Goal: Task Accomplishment & Management: Manage account settings

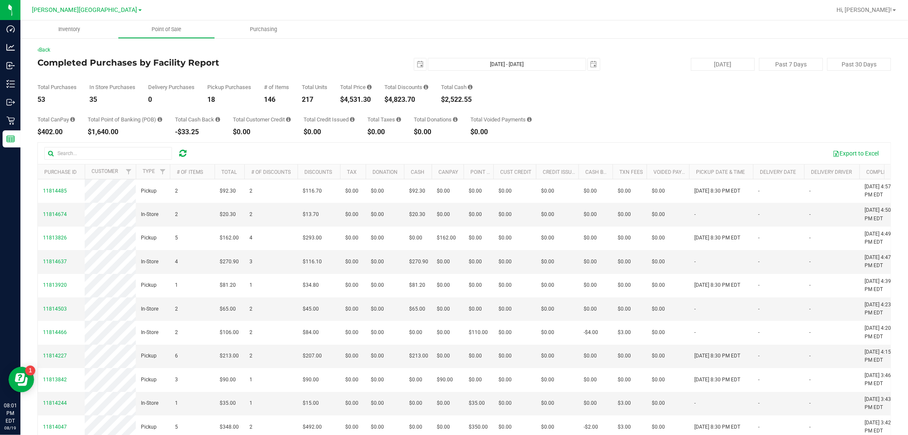
click at [180, 149] on icon at bounding box center [182, 153] width 7 height 9
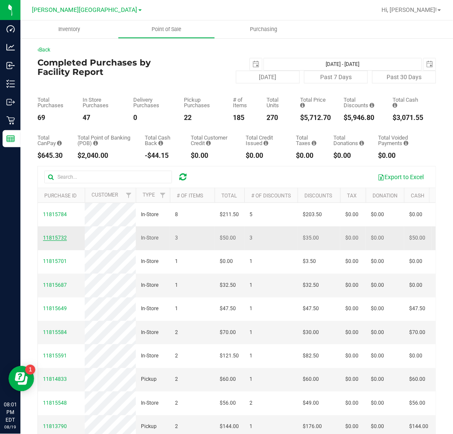
click at [49, 241] on span "11815732" at bounding box center [55, 238] width 24 height 6
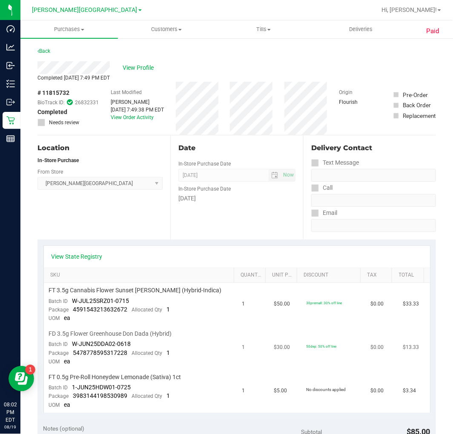
scroll to position [47, 0]
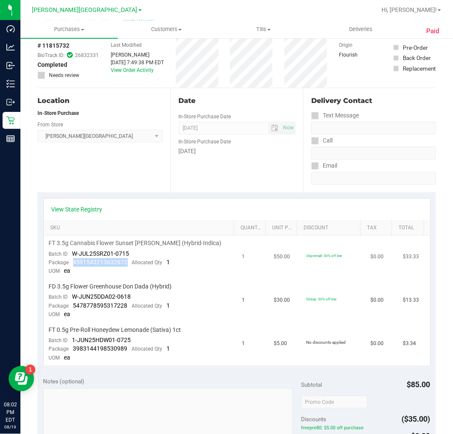
drag, startPoint x: 125, startPoint y: 263, endPoint x: 73, endPoint y: 261, distance: 51.6
click at [73, 261] on span "4591543213632672" at bounding box center [100, 262] width 55 height 7
copy span "4591543213632672"
drag, startPoint x: 73, startPoint y: 302, endPoint x: 125, endPoint y: 307, distance: 52.1
click at [125, 307] on span "5478778595317228" at bounding box center [100, 305] width 55 height 7
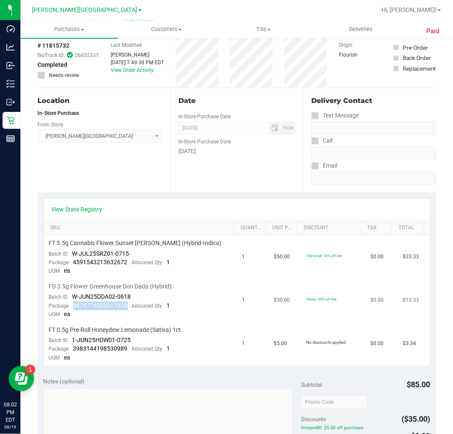
copy span "5478778595317228"
drag, startPoint x: 81, startPoint y: 347, endPoint x: 125, endPoint y: 349, distance: 44.3
click at [125, 349] on div "Package 3983144198530989 Allocated Qty 1" at bounding box center [109, 349] width 121 height 9
copy span "3983144198530989"
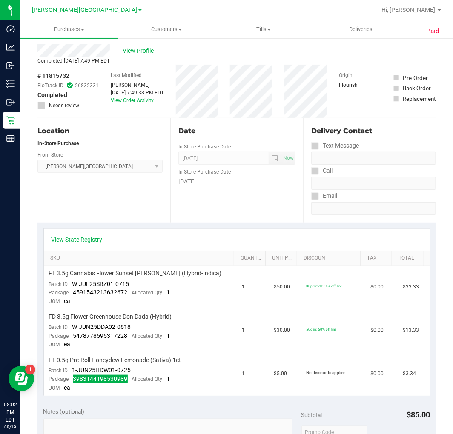
scroll to position [0, 0]
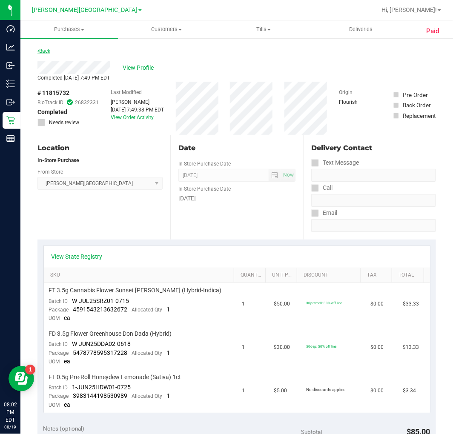
click at [45, 50] on link "Back" at bounding box center [43, 51] width 13 height 6
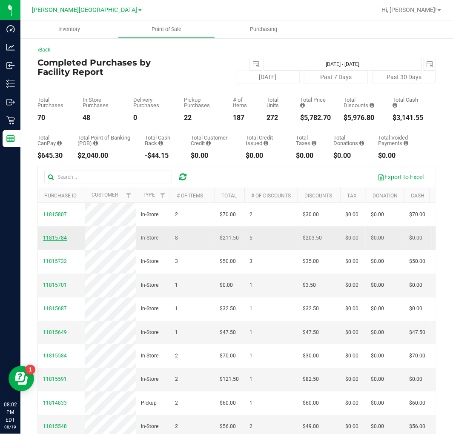
click at [55, 241] on span "11815784" at bounding box center [55, 238] width 24 height 6
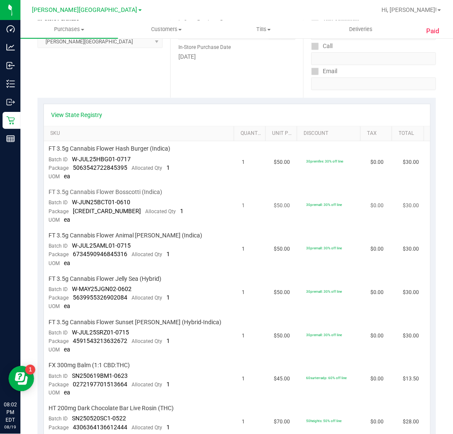
scroll to position [236, 0]
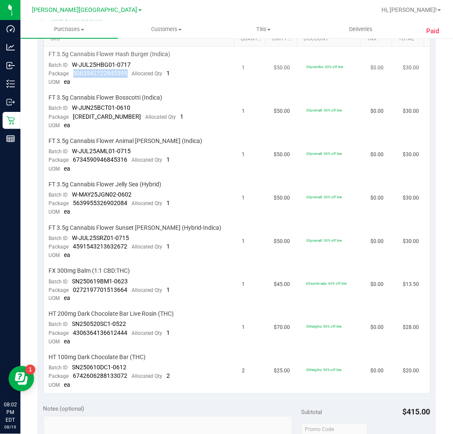
drag, startPoint x: 73, startPoint y: 73, endPoint x: 125, endPoint y: 76, distance: 52.0
click at [125, 76] on span "5063542722845395" at bounding box center [100, 73] width 55 height 7
copy span "5063542722845395"
drag, startPoint x: 72, startPoint y: 117, endPoint x: 125, endPoint y: 119, distance: 52.9
click at [125, 119] on div "Package 6267983883039200 Allocated Qty 1" at bounding box center [116, 117] width 135 height 9
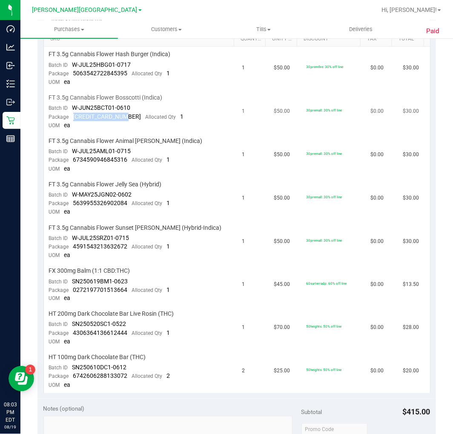
copy span "[CREDIT_CARD_NUMBER]"
drag, startPoint x: 72, startPoint y: 158, endPoint x: 129, endPoint y: 164, distance: 57.8
click at [129, 164] on div "Package 6734590946845316 Allocated Qty 1" at bounding box center [109, 160] width 121 height 9
copy span "6734590946845316"
drag, startPoint x: 74, startPoint y: 203, endPoint x: 126, endPoint y: 205, distance: 52.4
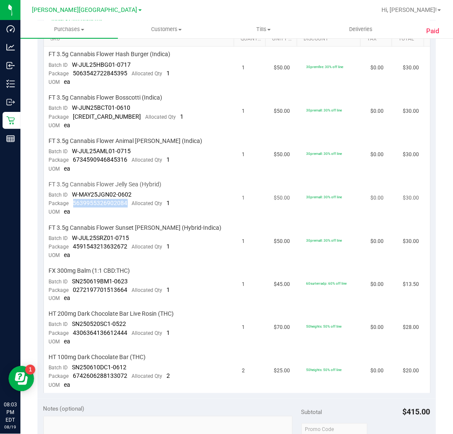
click at [126, 205] on div "Package 5639955326902084 Allocated Qty 1" at bounding box center [109, 203] width 121 height 9
drag, startPoint x: 127, startPoint y: 205, endPoint x: 71, endPoint y: 204, distance: 56.2
click at [71, 204] on div "Package 5639955326902084 Allocated Qty 1" at bounding box center [109, 203] width 121 height 9
copy span "5639955326902084"
drag, startPoint x: 70, startPoint y: 248, endPoint x: 125, endPoint y: 251, distance: 55.0
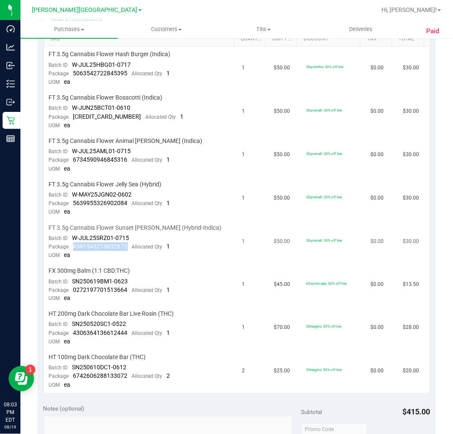
click at [125, 251] on div "Package 4591543213632672 Allocated Qty 1" at bounding box center [109, 247] width 121 height 9
copy span "4591543213632672"
drag, startPoint x: 71, startPoint y: 292, endPoint x: 126, endPoint y: 294, distance: 55.0
click at [126, 294] on div "Package 0272197701513664 Allocated Qty 1" at bounding box center [109, 290] width 121 height 9
copy span "0272197701513664"
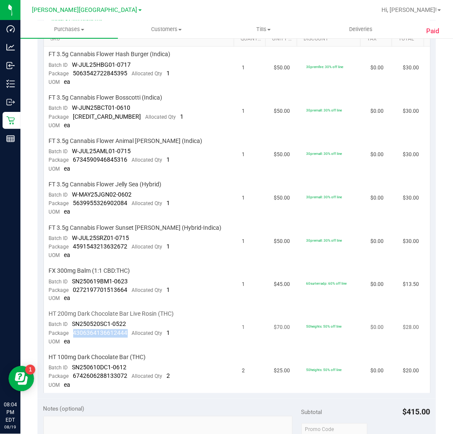
drag, startPoint x: 73, startPoint y: 334, endPoint x: 125, endPoint y: 334, distance: 51.9
click at [125, 334] on span "4306364136612444" at bounding box center [100, 333] width 55 height 7
copy span "4306364136612444"
drag, startPoint x: 133, startPoint y: 381, endPoint x: 94, endPoint y: 381, distance: 39.2
click at [94, 381] on div "Package 6742606288133072 Allocated Qty 2" at bounding box center [109, 377] width 121 height 9
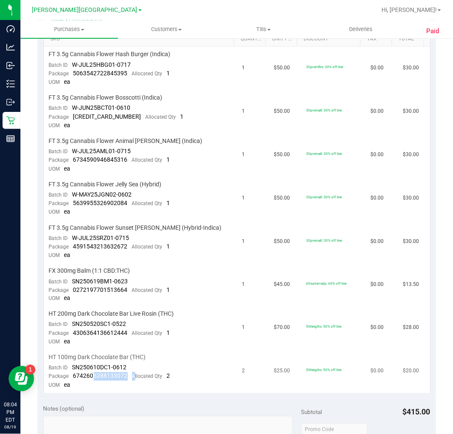
click at [96, 380] on span "6742606288133072" at bounding box center [100, 376] width 55 height 7
drag, startPoint x: 128, startPoint y: 376, endPoint x: 69, endPoint y: 380, distance: 59.4
click at [69, 380] on div "Package 6742606288133072 Allocated Qty 2" at bounding box center [109, 377] width 121 height 9
click at [184, 232] on span "FT 3.5g Cannabis Flower Sunset Runtz (Hybrid-Indica)" at bounding box center [135, 228] width 173 height 8
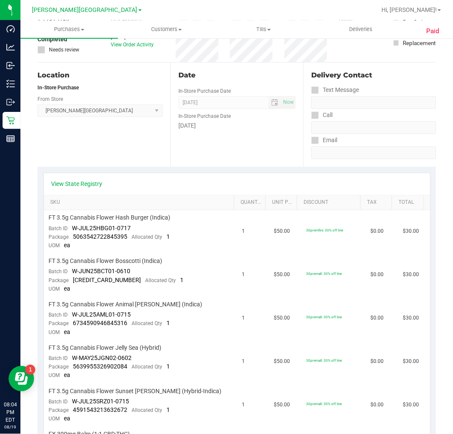
scroll to position [0, 0]
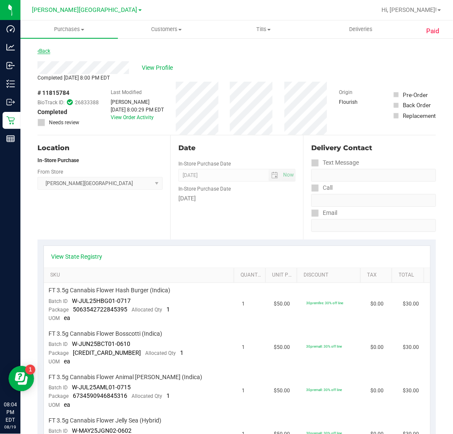
click at [43, 51] on link "Back" at bounding box center [43, 51] width 13 height 6
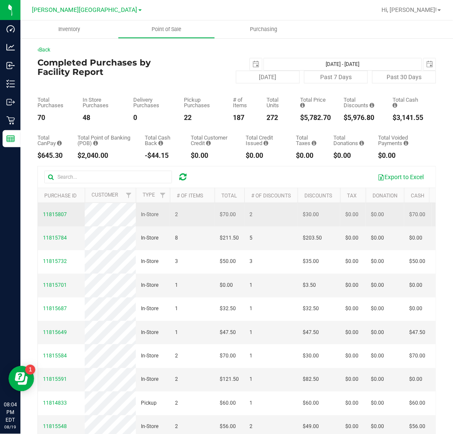
click at [56, 214] on td "11815807" at bounding box center [61, 214] width 47 height 23
click at [52, 215] on span "11815807" at bounding box center [55, 215] width 24 height 8
click at [52, 216] on span "11815807" at bounding box center [55, 215] width 24 height 6
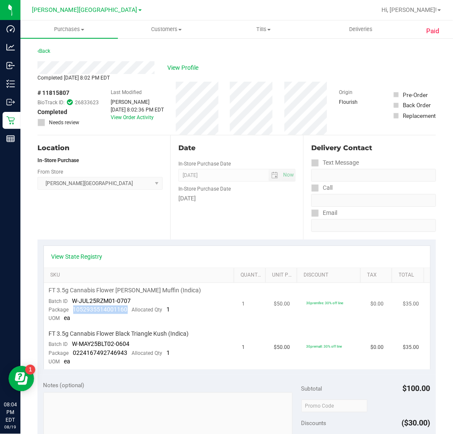
drag, startPoint x: 72, startPoint y: 310, endPoint x: 127, endPoint y: 313, distance: 55.4
click at [127, 313] on div "Package 1052935514001160 Allocated Qty 1" at bounding box center [109, 310] width 121 height 9
drag, startPoint x: 127, startPoint y: 313, endPoint x: 72, endPoint y: 306, distance: 55.8
click at [72, 306] on div "Package 1052935514001160 Allocated Qty 1" at bounding box center [109, 310] width 121 height 9
drag, startPoint x: 74, startPoint y: 354, endPoint x: 128, endPoint y: 356, distance: 53.7
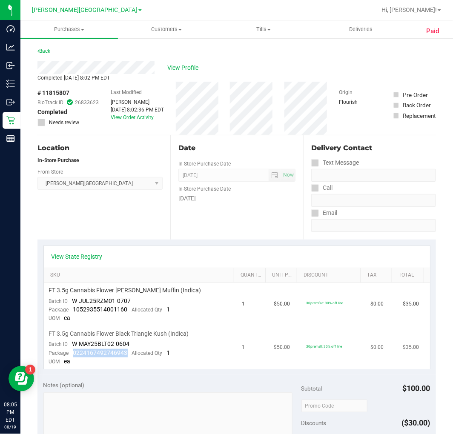
click at [128, 356] on div "Package 0224167492746943 Allocated Qty 1" at bounding box center [109, 353] width 121 height 9
drag, startPoint x: 128, startPoint y: 355, endPoint x: 71, endPoint y: 352, distance: 56.7
click at [71, 352] on div "Package 0224167492746943 Allocated Qty 1" at bounding box center [109, 353] width 121 height 9
click at [43, 51] on link "Back" at bounding box center [43, 51] width 13 height 6
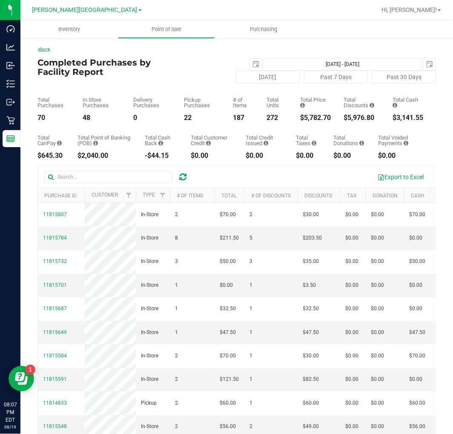
click at [182, 175] on icon at bounding box center [182, 177] width 7 height 9
click at [181, 184] on div "Export to Excel" at bounding box center [237, 176] width 398 height 21
click at [180, 179] on icon at bounding box center [182, 177] width 7 height 9
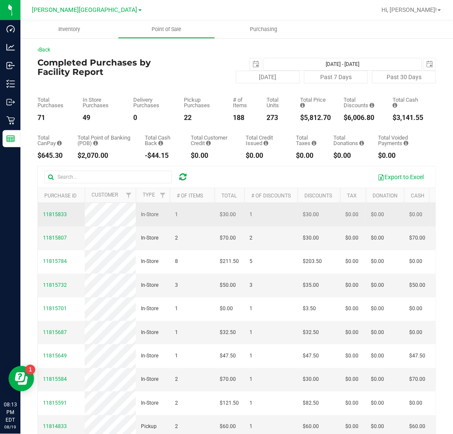
click at [57, 215] on span "11815833" at bounding box center [55, 215] width 24 height 8
click at [54, 218] on span "11815833" at bounding box center [55, 215] width 24 height 6
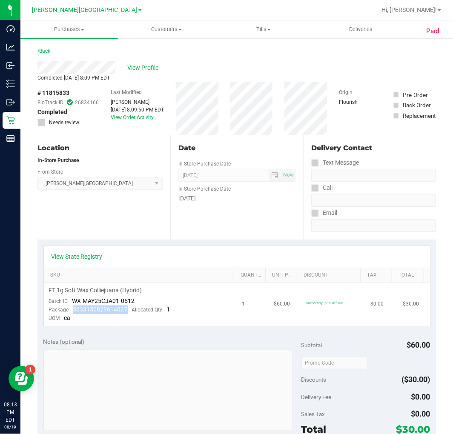
drag, startPoint x: 123, startPoint y: 308, endPoint x: 72, endPoint y: 313, distance: 51.4
click at [72, 313] on div "Package 5633150829614027 Allocated Qty 1" at bounding box center [109, 310] width 121 height 9
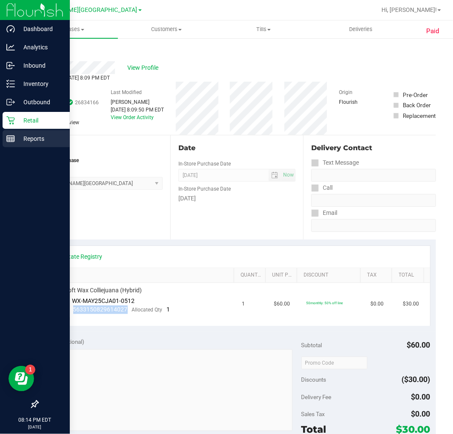
click at [13, 139] on line at bounding box center [11, 139] width 8 height 0
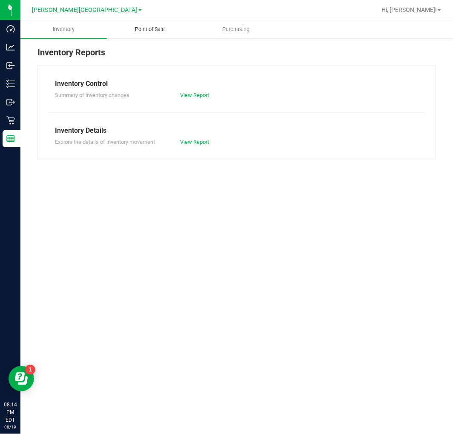
click at [149, 26] on span "Point of Sale" at bounding box center [149, 30] width 53 height 8
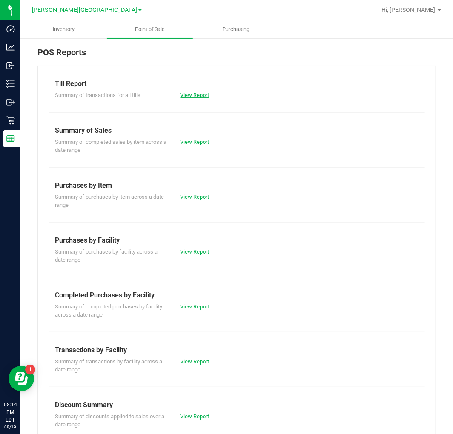
click at [185, 93] on link "View Report" at bounding box center [195, 95] width 29 height 6
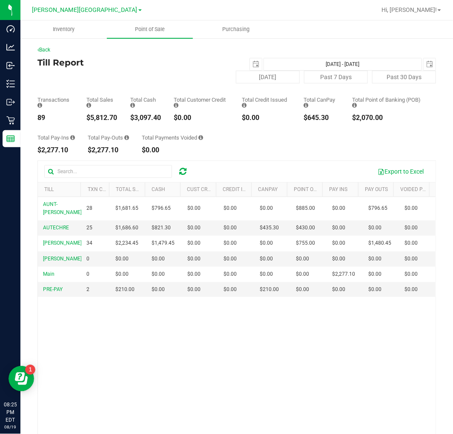
click at [181, 176] on link at bounding box center [182, 171] width 7 height 10
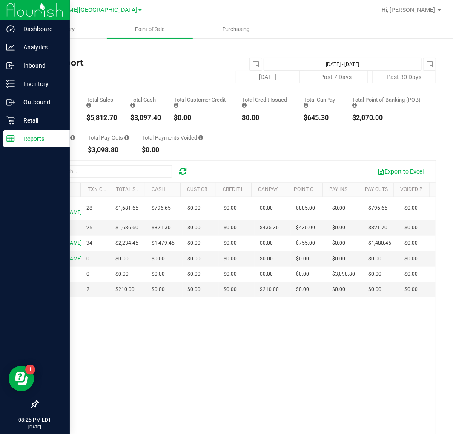
click at [14, 141] on line at bounding box center [11, 141] width 8 height 0
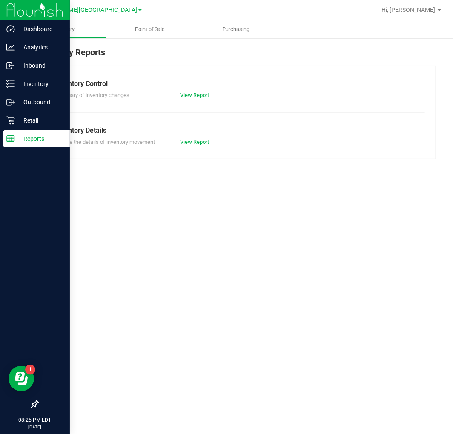
click at [29, 118] on p "Retail" at bounding box center [40, 120] width 51 height 10
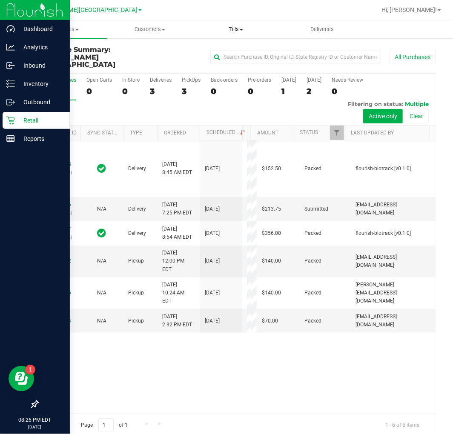
click at [227, 27] on span "Tills" at bounding box center [236, 30] width 86 height 8
click at [224, 50] on span "Manage tills" at bounding box center [221, 51] width 57 height 7
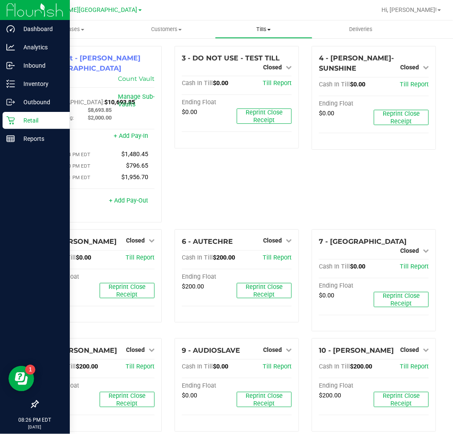
click at [232, 27] on span "Tills" at bounding box center [263, 30] width 97 height 8
click at [257, 61] on span "Reconcile e-payments" at bounding box center [257, 61] width 85 height 7
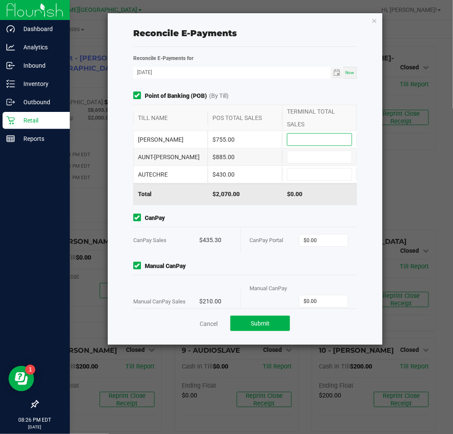
click at [301, 143] on input at bounding box center [319, 140] width 64 height 12
type input "$755.00"
click at [309, 160] on input at bounding box center [319, 157] width 64 height 12
type input "$885.00"
click at [311, 173] on input at bounding box center [319, 175] width 64 height 12
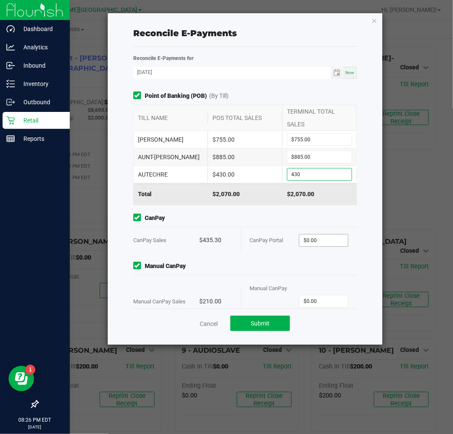
type input "$430.00"
click at [313, 241] on input "0" at bounding box center [323, 241] width 49 height 12
type input "$435.30"
click at [307, 307] on span "$0.00" at bounding box center [323, 301] width 49 height 13
click at [313, 296] on input "0" at bounding box center [323, 302] width 49 height 12
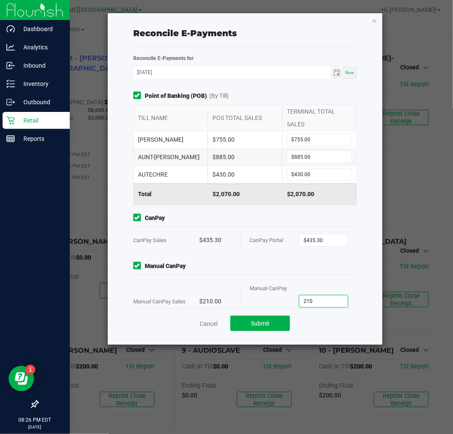
type input "$210.00"
click at [377, 277] on div "Reconcile E-Payments Reconcile E-Payments for 08/19/2025 Now Point of Banking (…" at bounding box center [245, 179] width 275 height 332
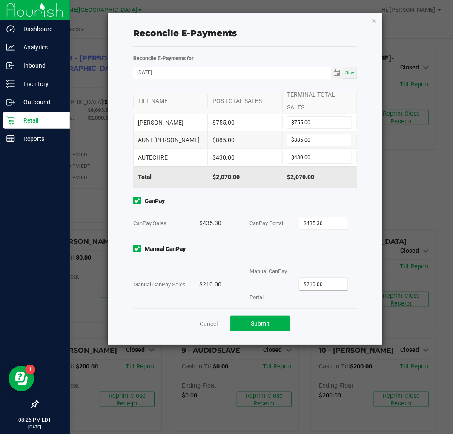
scroll to position [26, 0]
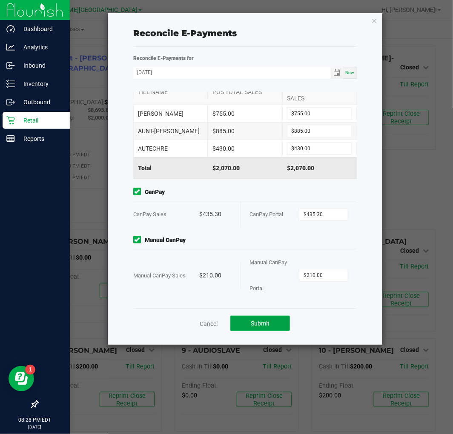
drag, startPoint x: 258, startPoint y: 322, endPoint x: 262, endPoint y: 330, distance: 8.8
click at [262, 325] on span "Submit" at bounding box center [260, 323] width 19 height 7
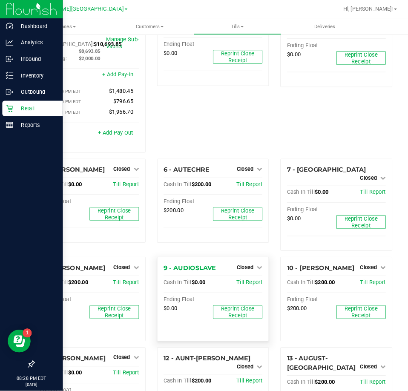
scroll to position [0, 0]
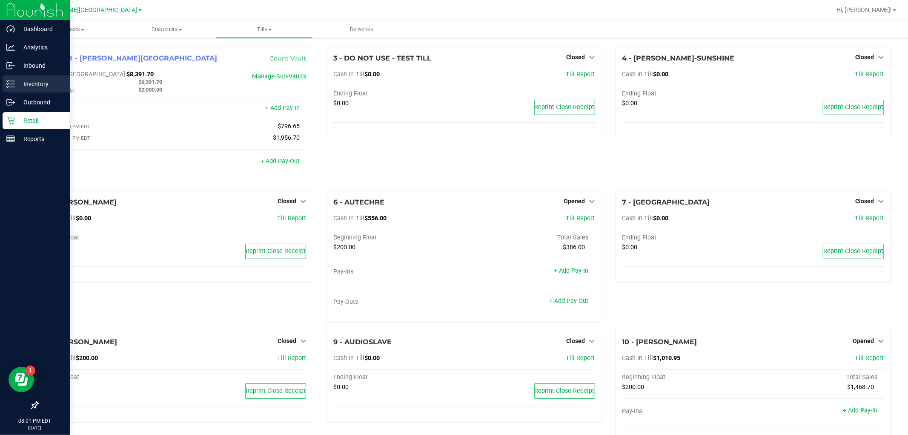
click at [41, 84] on p "Inventory" at bounding box center [40, 84] width 51 height 10
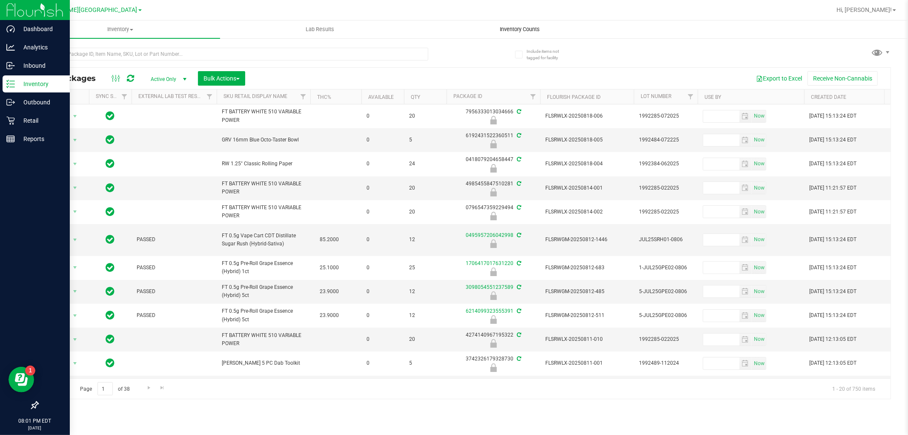
click at [507, 30] on span "Inventory Counts" at bounding box center [519, 30] width 63 height 8
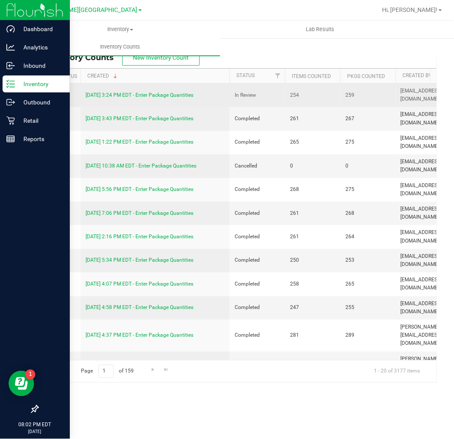
click at [182, 96] on link "[DATE] 3:24 PM EDT - Enter Package Quantities" at bounding box center [140, 95] width 108 height 6
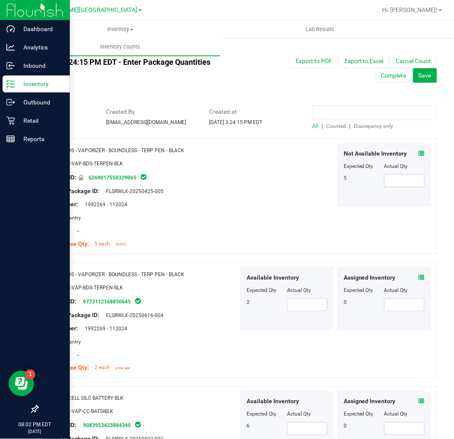
click at [366, 112] on input at bounding box center [374, 112] width 125 height 15
paste input "4591543213632672"
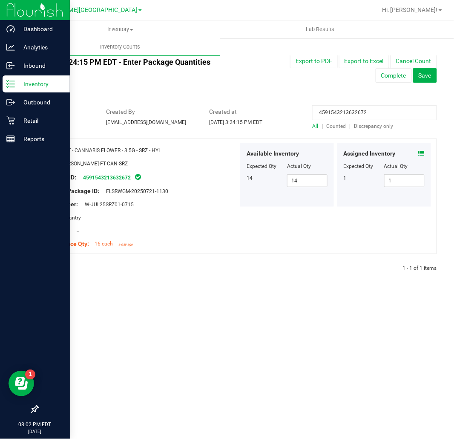
type input "4591543213632672"
click at [422, 158] on span at bounding box center [422, 153] width 6 height 9
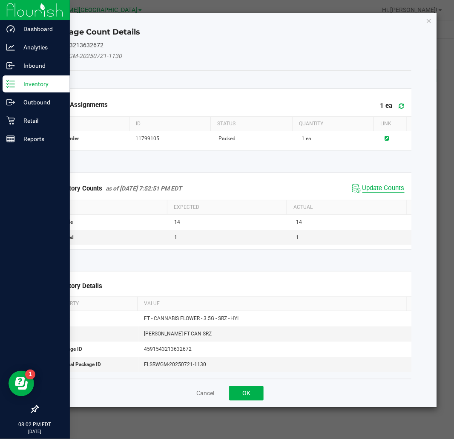
click at [395, 186] on span "Update Counts" at bounding box center [383, 188] width 42 height 9
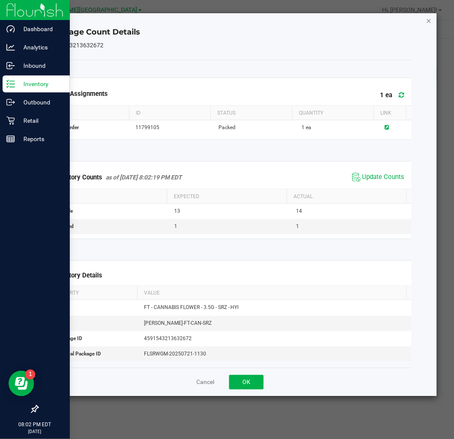
click at [430, 18] on icon "Close" at bounding box center [429, 20] width 6 height 10
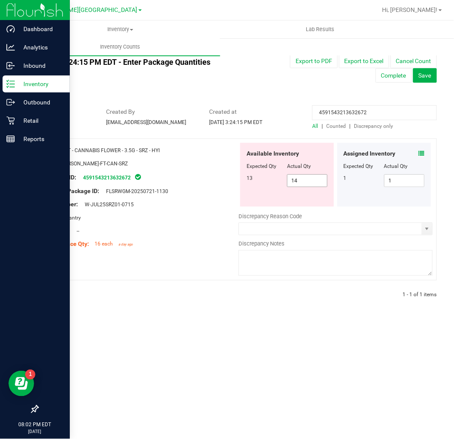
click at [298, 178] on span "14 14" at bounding box center [307, 180] width 40 height 13
click at [298, 178] on input "14" at bounding box center [307, 181] width 40 height 12
type input "13"
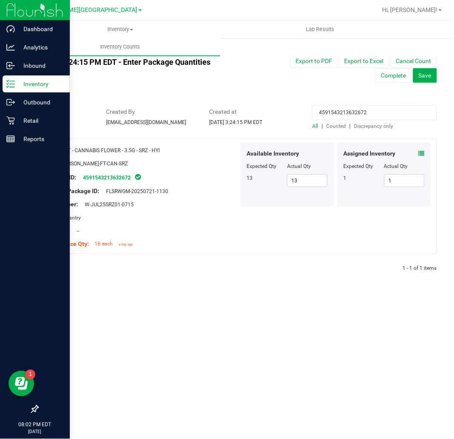
click at [344, 107] on input "4591543213632672" at bounding box center [374, 112] width 125 height 15
paste input "5478778595317228"
click at [422, 155] on icon at bounding box center [422, 153] width 6 height 6
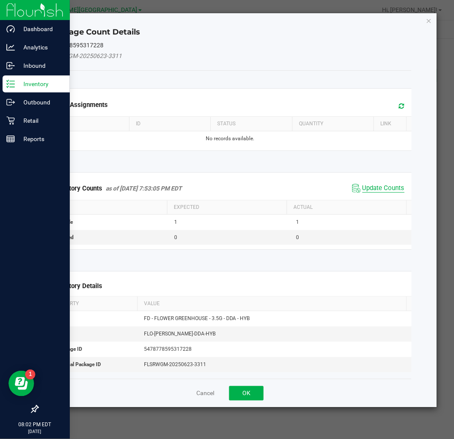
click at [381, 188] on span "Update Counts" at bounding box center [383, 188] width 42 height 9
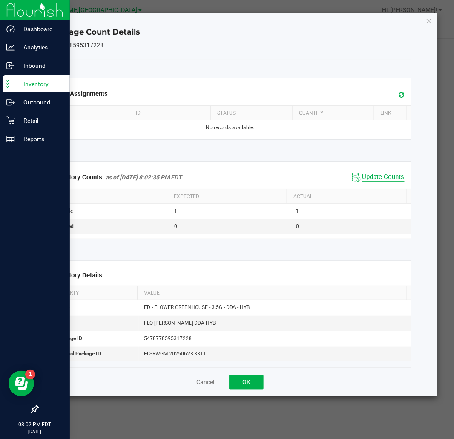
click at [364, 176] on span "Update Counts" at bounding box center [383, 177] width 42 height 9
click at [425, 18] on div "Package Count Details 5478778595317228 Open Assignments Type ID Status Quantity…" at bounding box center [229, 204] width 413 height 383
click at [427, 20] on icon "Close" at bounding box center [429, 20] width 6 height 10
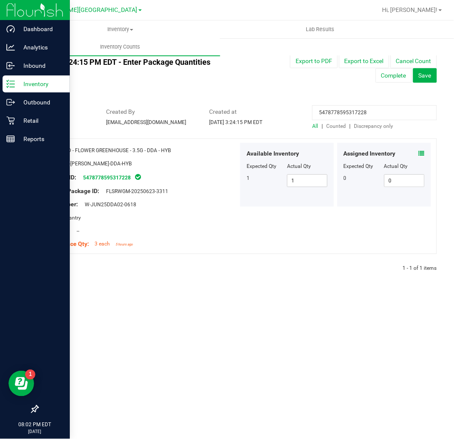
click at [352, 112] on input "5478778595317228" at bounding box center [374, 112] width 125 height 15
paste input "3983144198530989"
click at [420, 149] on span at bounding box center [422, 153] width 6 height 9
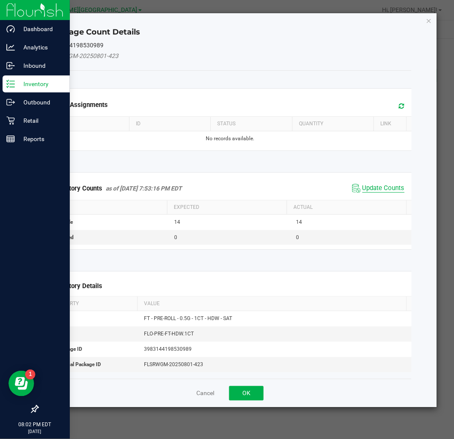
click at [394, 187] on span "Update Counts" at bounding box center [383, 188] width 42 height 9
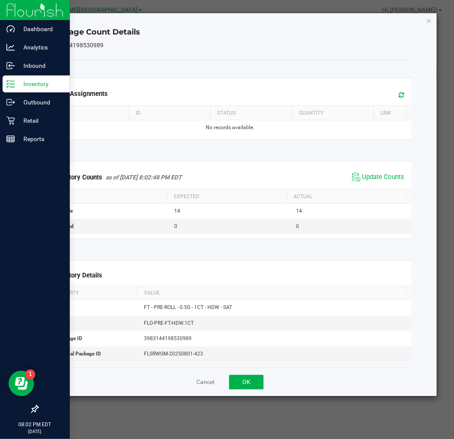
click at [425, 17] on div "Package Count Details 3983144198530989 Open Assignments Type ID Status Quantity…" at bounding box center [229, 204] width 413 height 383
click at [428, 18] on icon "Close" at bounding box center [429, 20] width 6 height 10
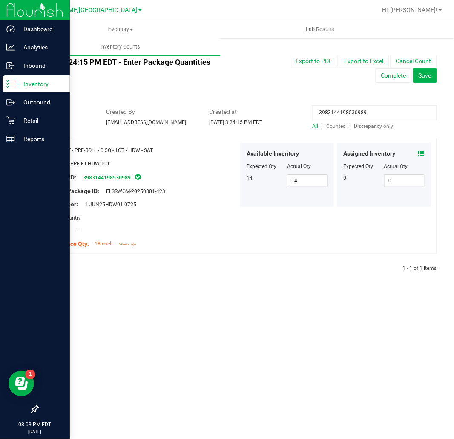
click at [369, 114] on input "3983144198530989" at bounding box center [374, 112] width 125 height 15
paste input "5063542722845395"
type input "5063542722845395"
click at [422, 155] on icon at bounding box center [422, 153] width 6 height 6
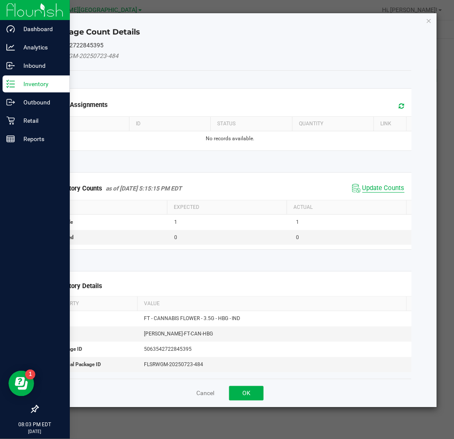
click at [395, 189] on span "Update Counts" at bounding box center [383, 188] width 42 height 9
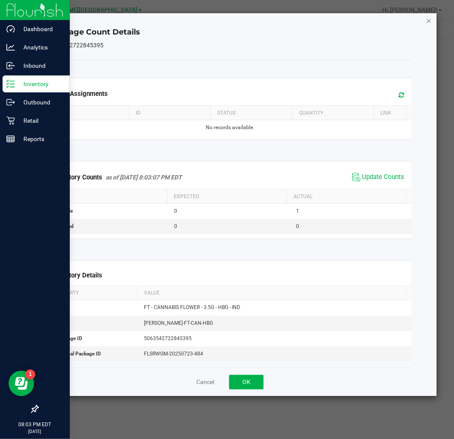
click at [426, 20] on icon "Close" at bounding box center [429, 20] width 6 height 10
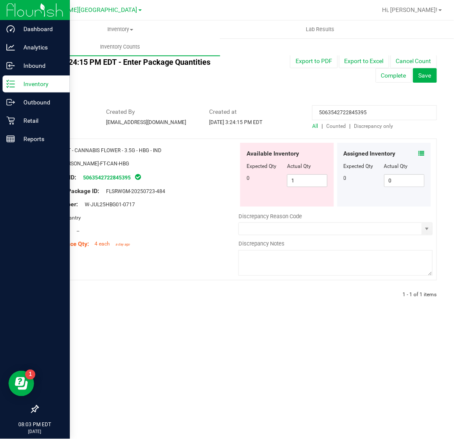
click at [316, 169] on div "Actual Qty" at bounding box center [307, 166] width 40 height 8
click at [313, 178] on span "1 1" at bounding box center [307, 180] width 40 height 13
click at [313, 178] on input "1" at bounding box center [307, 181] width 40 height 12
type input "0"
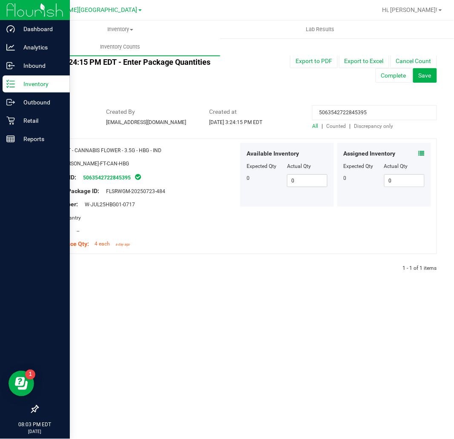
click at [378, 115] on input "5063542722845395" at bounding box center [374, 112] width 125 height 15
paste input "[CREDIT_CARD_NUMBER]"
type input "[CREDIT_CARD_NUMBER]"
click at [422, 152] on icon at bounding box center [422, 153] width 6 height 6
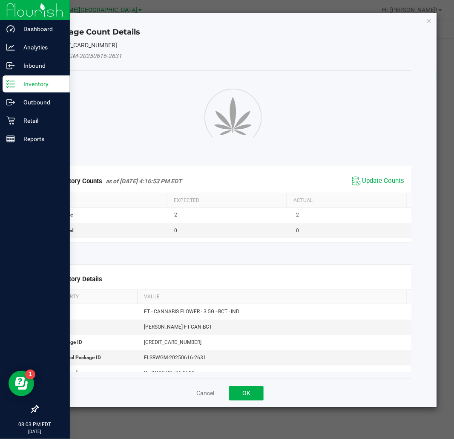
click at [389, 176] on kendo-grid "Inventory Counts as of [DATE] 4:16:53 PM EDT Update Counts Type Expected Actual…" at bounding box center [230, 203] width 375 height 77
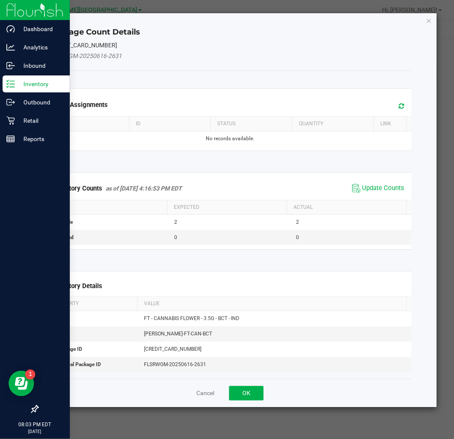
click at [388, 182] on span "Update Counts" at bounding box center [378, 188] width 57 height 13
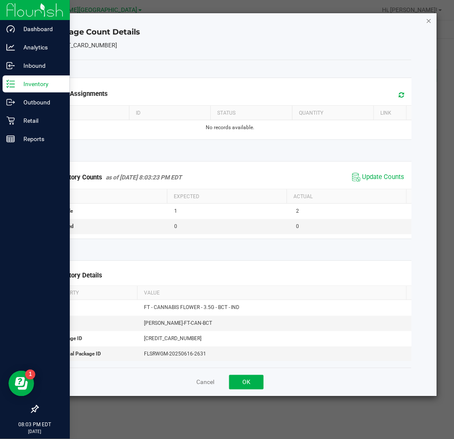
click at [428, 20] on icon "Close" at bounding box center [429, 20] width 6 height 10
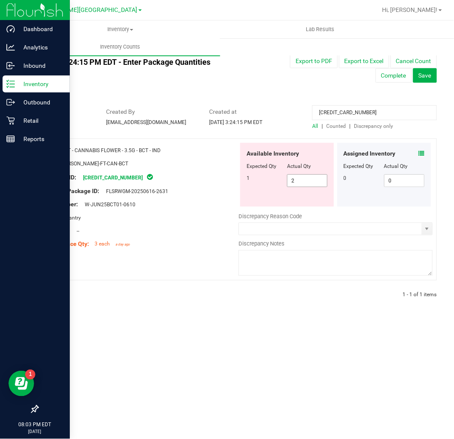
click at [304, 181] on span "2 2" at bounding box center [307, 180] width 40 height 13
click at [304, 181] on input "2" at bounding box center [307, 181] width 40 height 12
type input "1"
click at [335, 114] on input "[CREDIT_CARD_NUMBER]" at bounding box center [374, 112] width 125 height 15
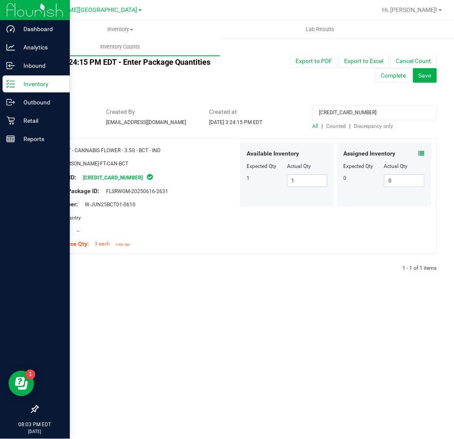
click at [335, 114] on input "[CREDIT_CARD_NUMBER]" at bounding box center [374, 112] width 125 height 15
paste input "734590946845316"
type input "6734590946845316"
click at [421, 152] on icon at bounding box center [422, 153] width 6 height 6
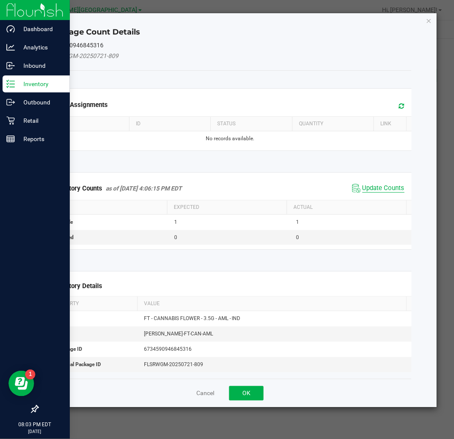
click at [381, 189] on span "Update Counts" at bounding box center [383, 188] width 42 height 9
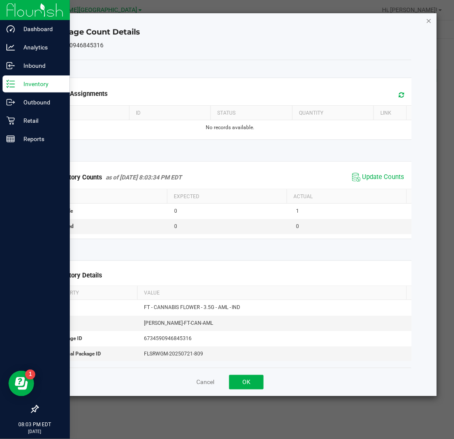
click at [427, 17] on icon "Close" at bounding box center [429, 20] width 6 height 10
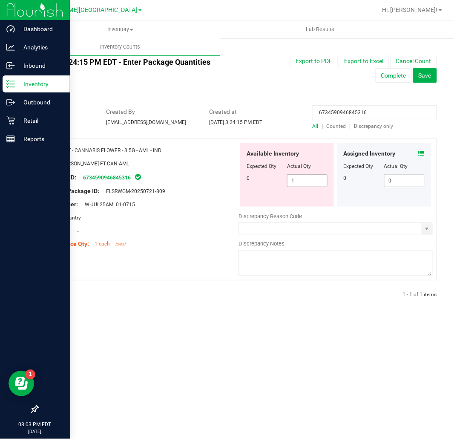
click at [312, 178] on span "1 1" at bounding box center [307, 180] width 40 height 13
click at [312, 178] on input "1" at bounding box center [307, 181] width 40 height 12
type input "0"
click at [361, 114] on input "6734590946845316" at bounding box center [374, 112] width 125 height 15
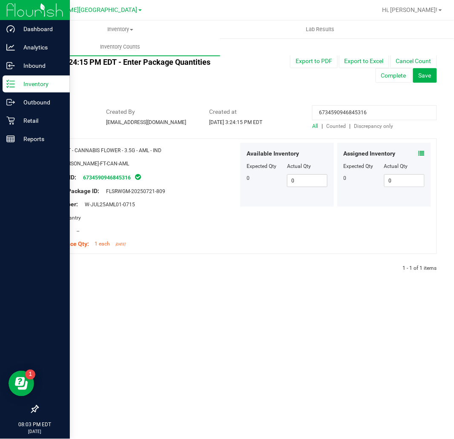
click at [361, 114] on input "6734590946845316" at bounding box center [374, 112] width 125 height 15
paste input "5639955326902084"
type input "5639955326902084"
click at [350, 111] on input "5639955326902084" at bounding box center [374, 112] width 125 height 15
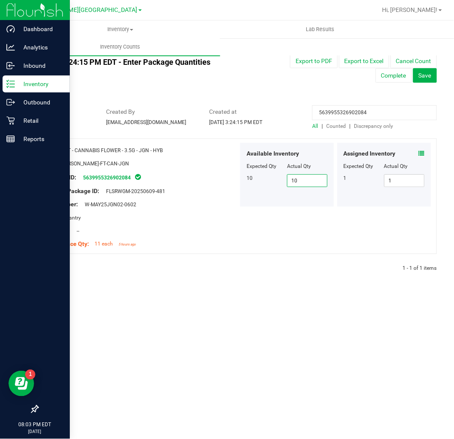
drag, startPoint x: 350, startPoint y: 111, endPoint x: 317, endPoint y: 180, distance: 76.0
click at [317, 180] on span "10 10" at bounding box center [307, 180] width 40 height 13
click at [421, 149] on span at bounding box center [422, 153] width 6 height 9
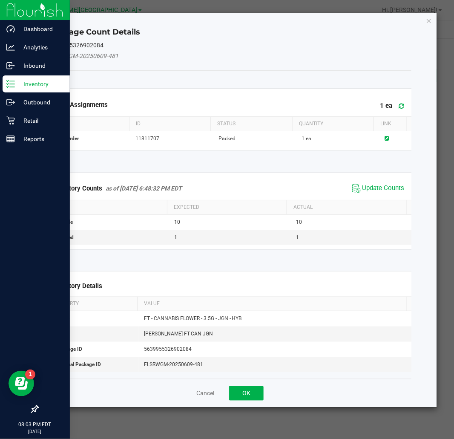
click at [387, 182] on span "Update Counts" at bounding box center [378, 188] width 57 height 13
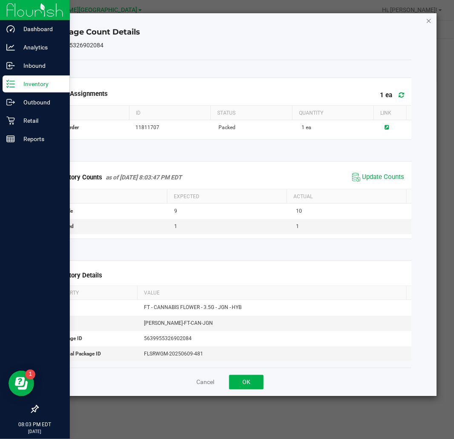
click at [430, 18] on icon "Close" at bounding box center [429, 20] width 6 height 10
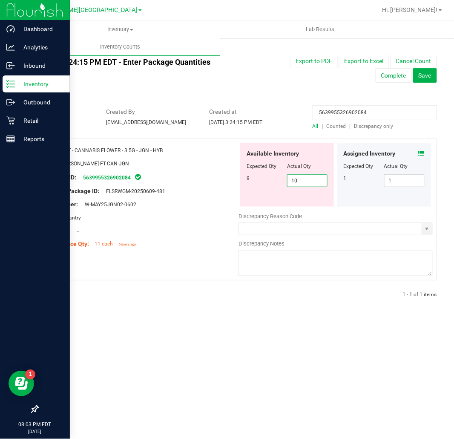
click at [309, 178] on span "10 10" at bounding box center [307, 180] width 40 height 13
click at [309, 178] on input "10" at bounding box center [307, 181] width 40 height 12
type input "9"
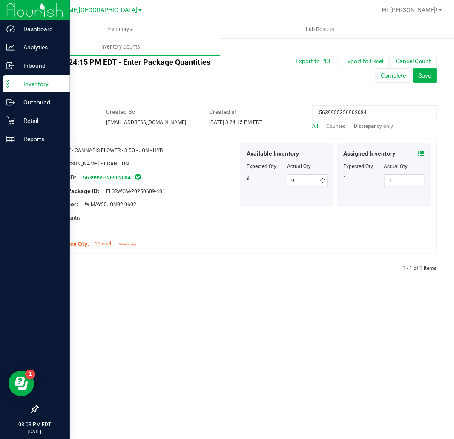
click at [336, 113] on input "5639955326902084" at bounding box center [374, 112] width 125 height 15
paste input "4591543213632672"
click at [420, 154] on icon at bounding box center [422, 153] width 6 height 6
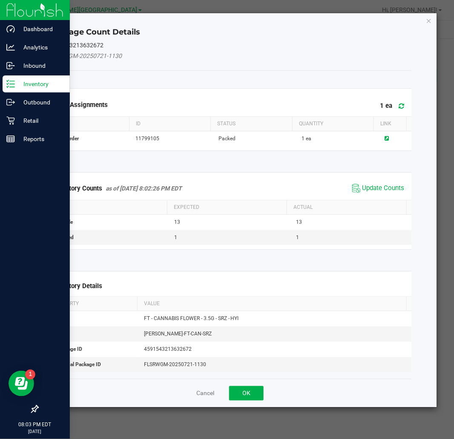
click at [387, 193] on span "Update Counts" at bounding box center [378, 188] width 57 height 13
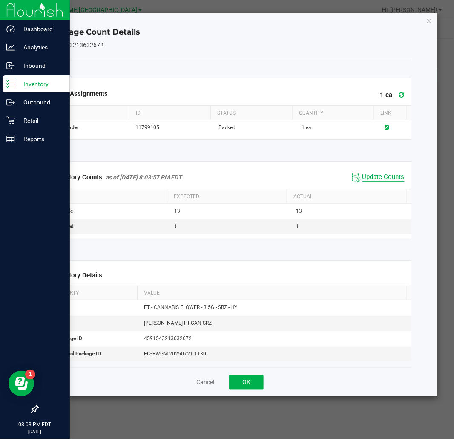
click at [394, 176] on span "Update Counts" at bounding box center [383, 177] width 42 height 9
click at [386, 175] on span "Update Counts" at bounding box center [383, 177] width 42 height 9
click at [427, 16] on icon "Close" at bounding box center [429, 20] width 6 height 10
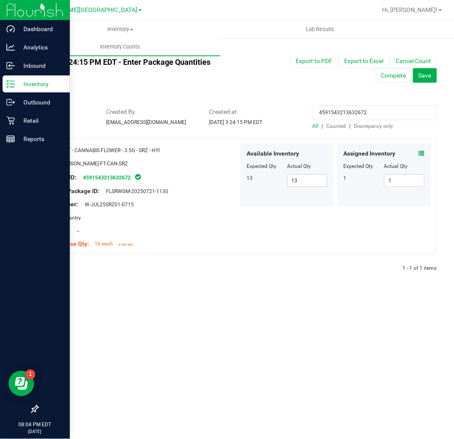
click at [354, 108] on input "4591543213632672" at bounding box center [374, 112] width 125 height 15
paste input "0272197701513664"
type input "0272197701513664"
click at [423, 154] on icon at bounding box center [422, 153] width 6 height 6
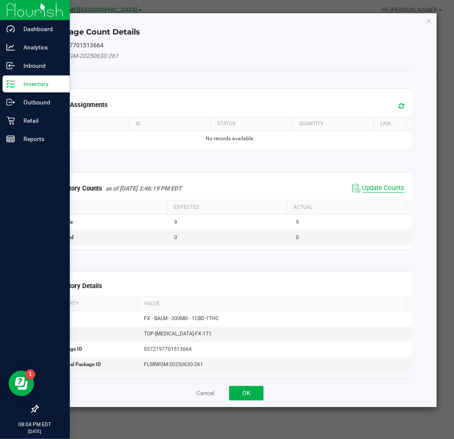
click at [376, 189] on span "Update Counts" at bounding box center [383, 188] width 42 height 9
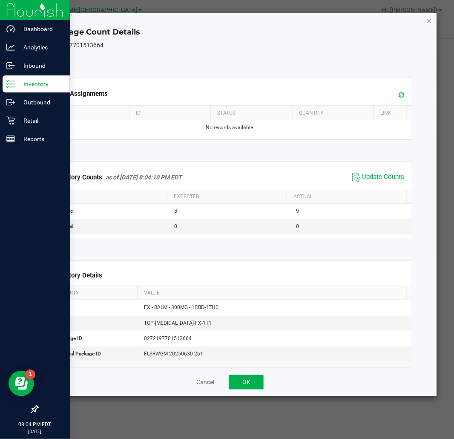
click at [428, 18] on icon "Close" at bounding box center [429, 20] width 6 height 10
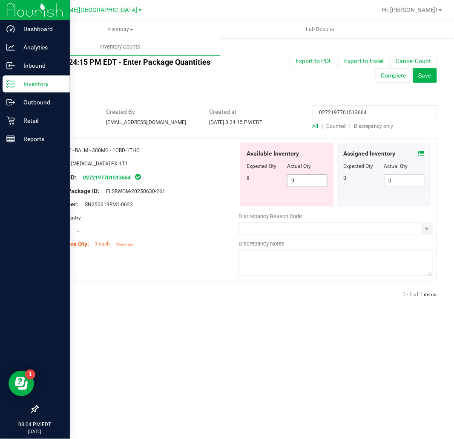
click at [305, 186] on span "9 9" at bounding box center [307, 180] width 40 height 13
click at [305, 186] on input "9" at bounding box center [307, 181] width 40 height 12
type input "8"
click at [351, 112] on input "0272197701513664" at bounding box center [374, 112] width 125 height 15
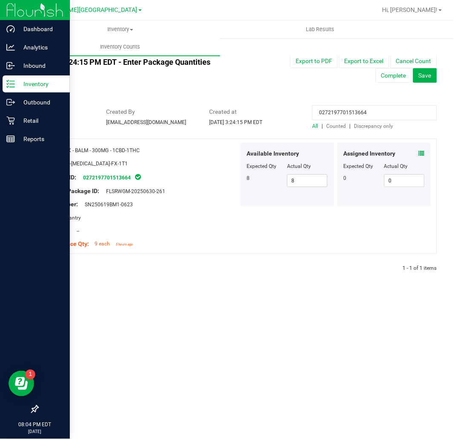
click at [351, 112] on input "0272197701513664" at bounding box center [374, 112] width 125 height 15
paste input "430636413661244"
type input "4306364136612444"
click at [423, 150] on icon at bounding box center [422, 153] width 6 height 6
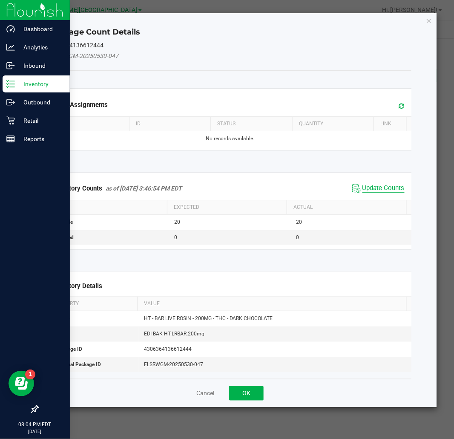
click at [388, 189] on span "Update Counts" at bounding box center [383, 188] width 42 height 9
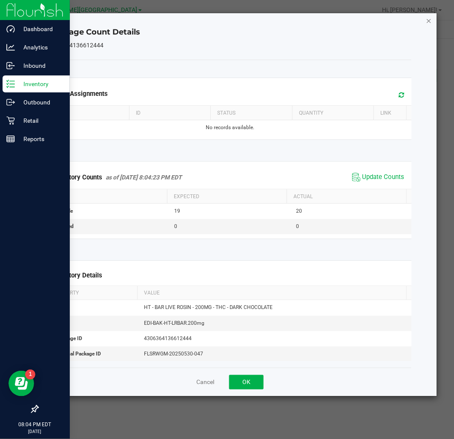
click at [428, 19] on icon "Close" at bounding box center [429, 20] width 6 height 10
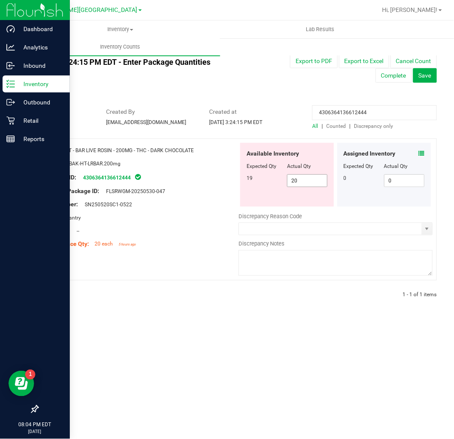
click at [308, 179] on span "20 20" at bounding box center [307, 180] width 40 height 13
click at [308, 179] on input "20" at bounding box center [307, 181] width 40 height 12
type input "19"
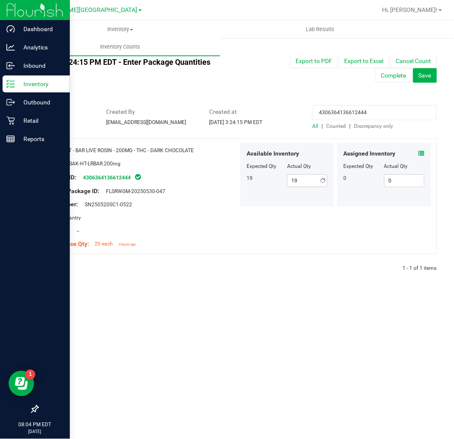
click at [339, 107] on input "4306364136612444" at bounding box center [374, 112] width 125 height 15
paste input "6742606288133072"
type input "6742606288133072"
click at [421, 152] on icon at bounding box center [422, 153] width 6 height 6
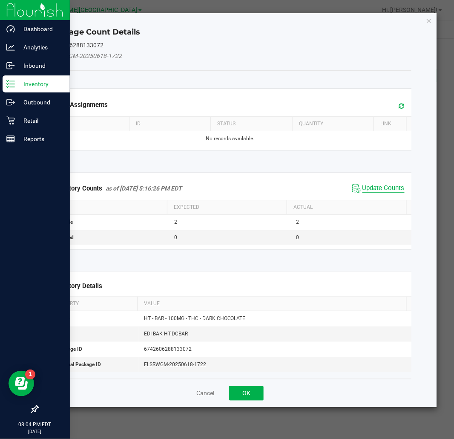
click at [377, 185] on span "Update Counts" at bounding box center [383, 188] width 42 height 9
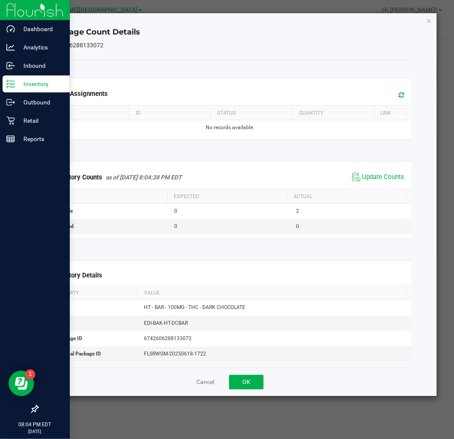
click at [429, 22] on icon "Close" at bounding box center [429, 20] width 6 height 10
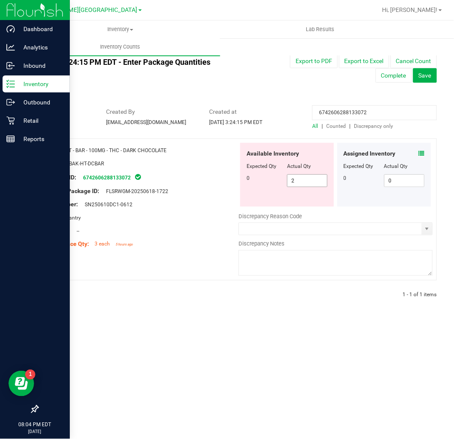
click at [299, 177] on span "2 2" at bounding box center [307, 180] width 40 height 13
click at [0, 0] on input "2" at bounding box center [0, 0] width 0 height 0
type input "0"
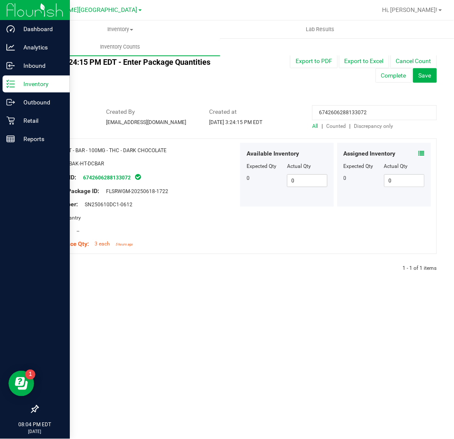
click at [395, 111] on input "6742606288133072" at bounding box center [374, 112] width 125 height 15
paste input "1052935514001160"
type input "1052935514001160"
click at [423, 151] on icon at bounding box center [422, 153] width 6 height 6
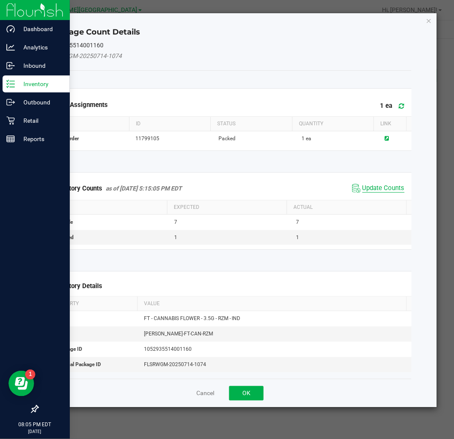
click at [394, 186] on span "Update Counts" at bounding box center [383, 188] width 42 height 9
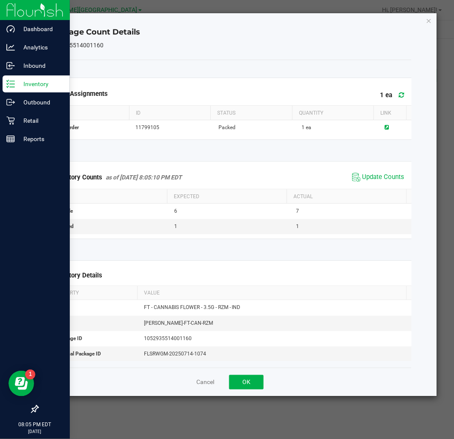
click at [428, 21] on icon "Close" at bounding box center [429, 20] width 6 height 10
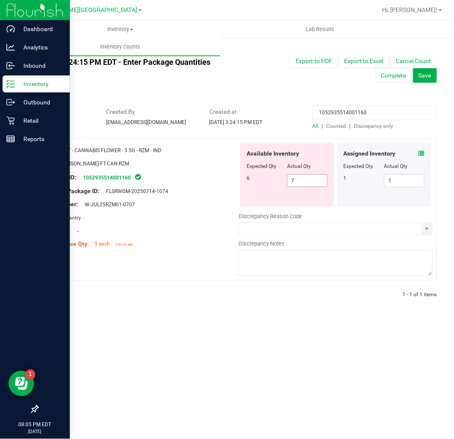
click at [309, 181] on span "7 7" at bounding box center [307, 180] width 40 height 13
click at [309, 181] on input "7" at bounding box center [307, 181] width 40 height 12
type input "6"
click at [346, 110] on input "1052935514001160" at bounding box center [374, 112] width 125 height 15
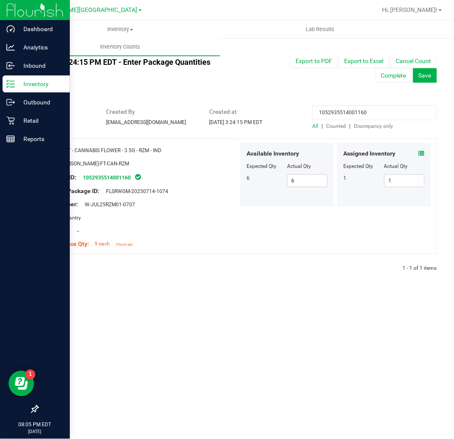
click at [346, 110] on input "1052935514001160" at bounding box center [374, 112] width 125 height 15
paste input "0224167492746943"
type input "0224167492746943"
click at [424, 154] on icon at bounding box center [422, 153] width 6 height 6
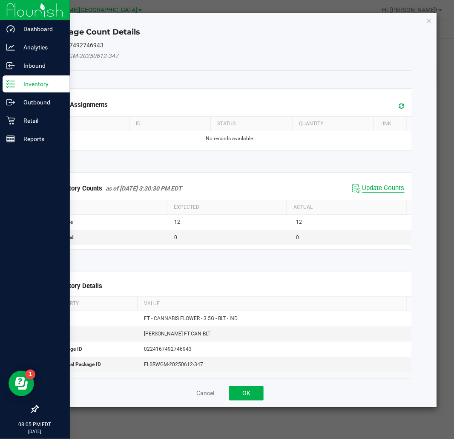
click at [396, 186] on span "Update Counts" at bounding box center [383, 188] width 42 height 9
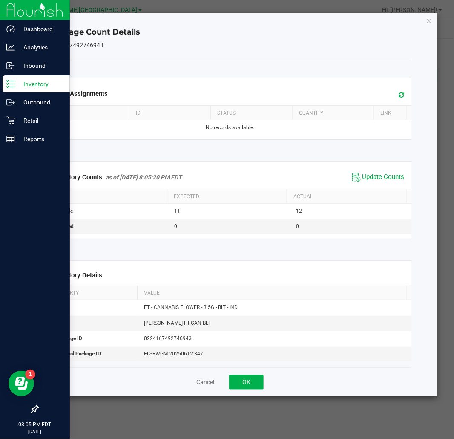
click at [428, 16] on icon "Close" at bounding box center [429, 20] width 6 height 10
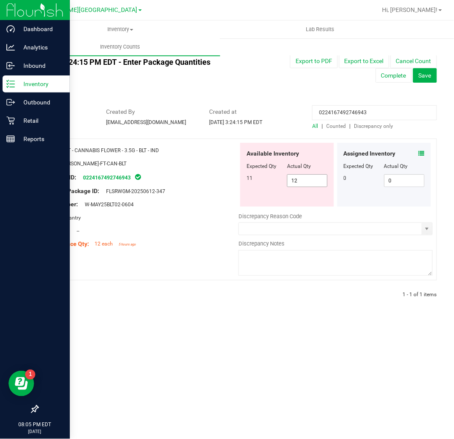
click at [322, 175] on span "12 12" at bounding box center [307, 180] width 40 height 13
click at [0, 0] on input "12" at bounding box center [0, 0] width 0 height 0
type input "11"
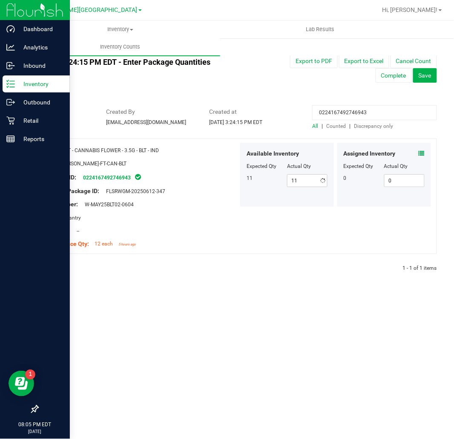
click at [391, 119] on input "0224167492746943" at bounding box center [374, 112] width 125 height 15
click at [390, 114] on input "0224167492746943" at bounding box center [374, 112] width 125 height 15
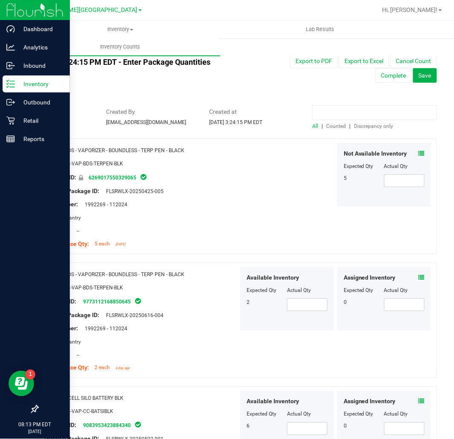
click at [379, 117] on input at bounding box center [374, 112] width 125 height 15
paste input "5633150829614027"
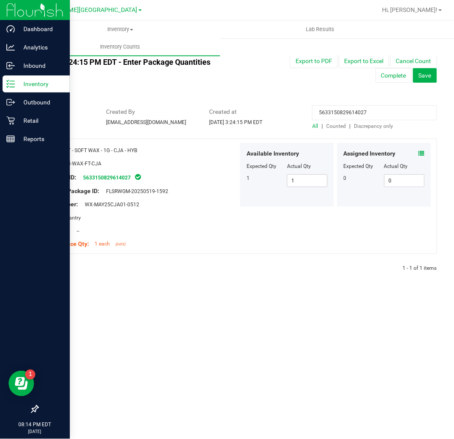
type input "5633150829614027"
click at [422, 149] on span at bounding box center [422, 153] width 6 height 9
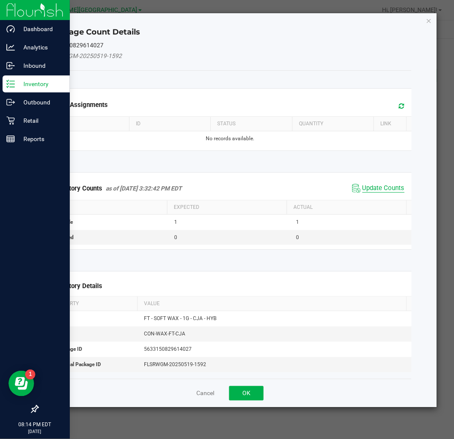
click at [395, 191] on span "Update Counts" at bounding box center [383, 188] width 42 height 9
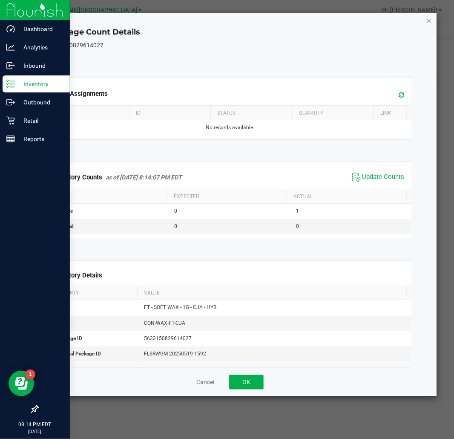
click at [428, 18] on icon "Close" at bounding box center [429, 20] width 6 height 10
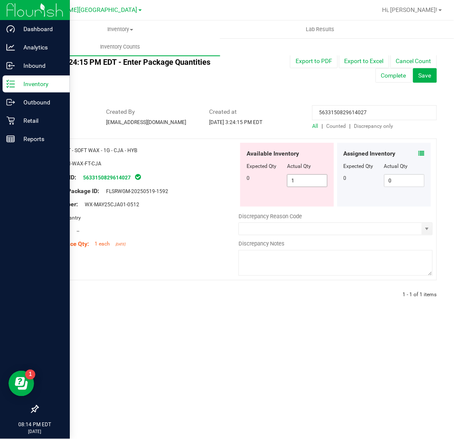
click at [309, 184] on span "1 1" at bounding box center [307, 180] width 40 height 13
click at [309, 184] on input "1" at bounding box center [307, 181] width 40 height 12
type input "0"
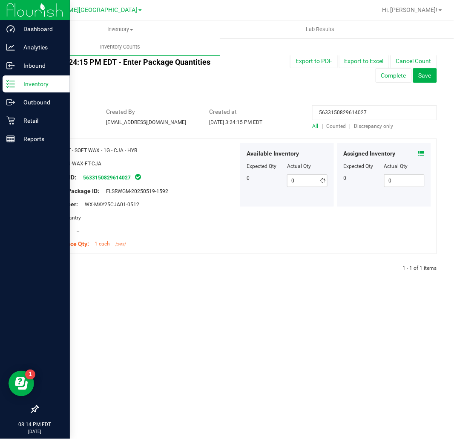
click at [301, 91] on div "All counts [DATE] 3:24:15 PM EDT - Enter Package Quantities Sync Status Not Syn…" at bounding box center [236, 164] width 399 height 237
click at [430, 74] on span "Save" at bounding box center [425, 75] width 13 height 7
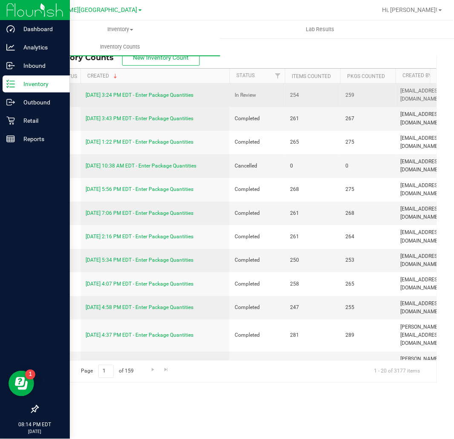
click at [185, 95] on link "[DATE] 3:24 PM EDT - Enter Package Quantities" at bounding box center [140, 95] width 108 height 6
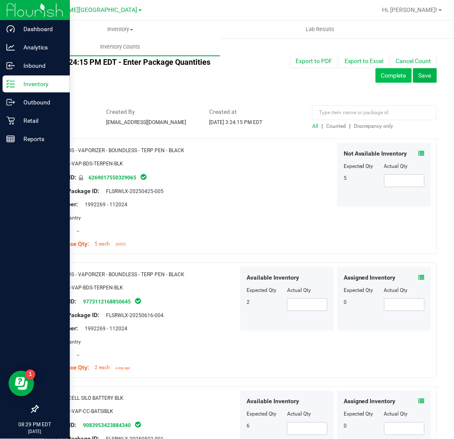
click at [399, 70] on button "Complete" at bounding box center [394, 75] width 36 height 14
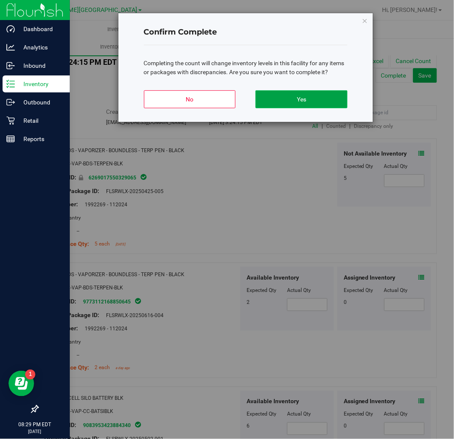
click at [320, 98] on button "Yes" at bounding box center [301, 99] width 92 height 18
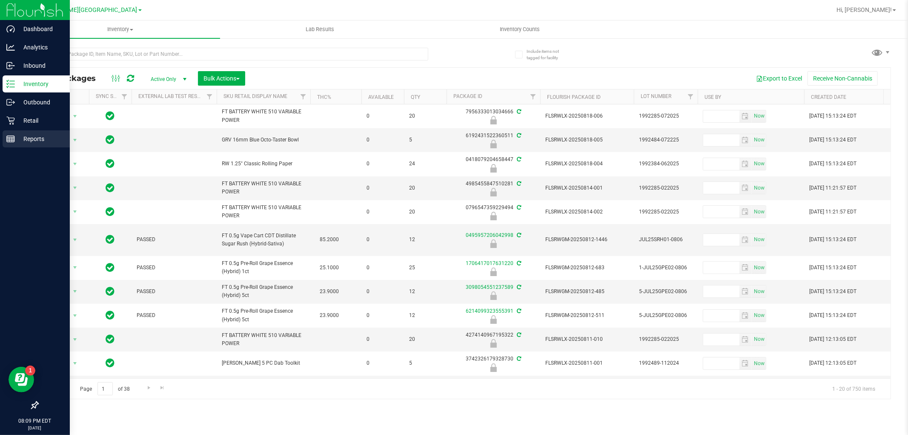
click at [21, 139] on p "Reports" at bounding box center [40, 139] width 51 height 10
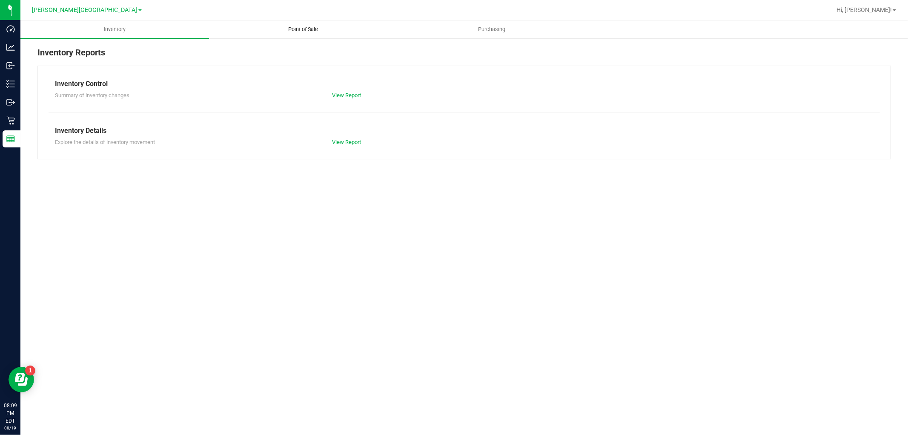
click at [312, 32] on span "Point of Sale" at bounding box center [303, 30] width 53 height 8
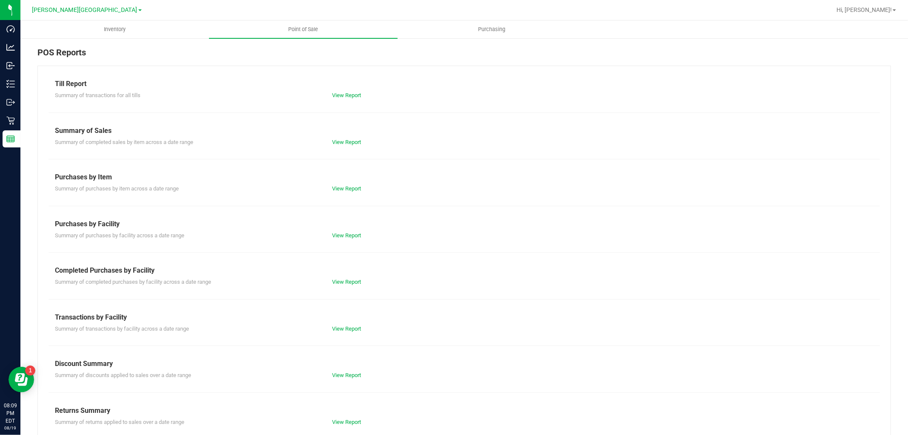
click at [353, 285] on div "View Report" at bounding box center [395, 282] width 138 height 9
click at [352, 280] on link "View Report" at bounding box center [346, 281] width 29 height 6
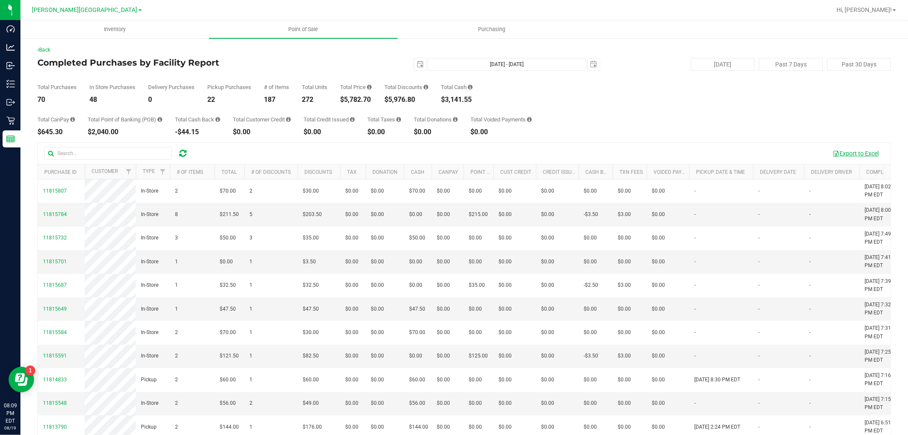
click at [846, 154] on button "Export to Excel" at bounding box center [855, 153] width 57 height 14
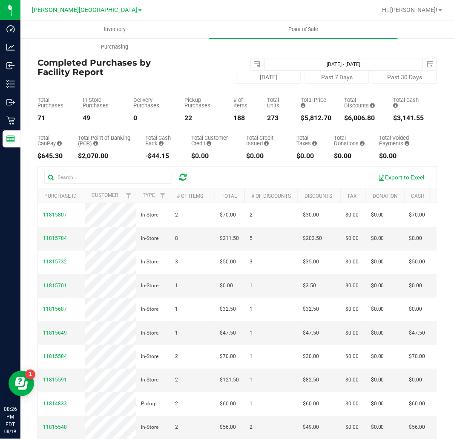
click at [182, 180] on icon at bounding box center [182, 177] width 7 height 9
click at [253, 65] on span "select" at bounding box center [256, 64] width 7 height 7
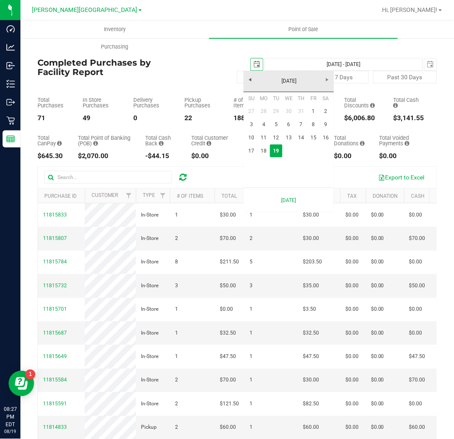
scroll to position [0, 21]
click at [250, 147] on link "17" at bounding box center [251, 150] width 12 height 13
type input "2025-08-17"
type input "Aug 17, 2025 - Aug 19, 2025"
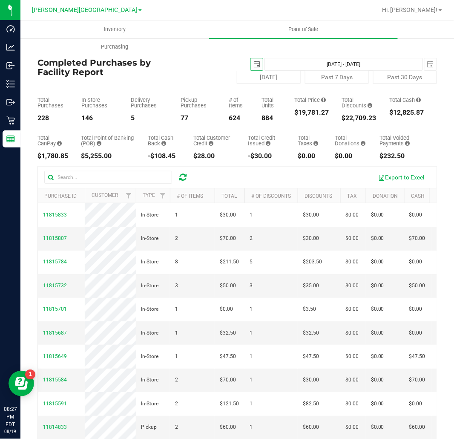
click at [252, 59] on span "select" at bounding box center [257, 64] width 12 height 12
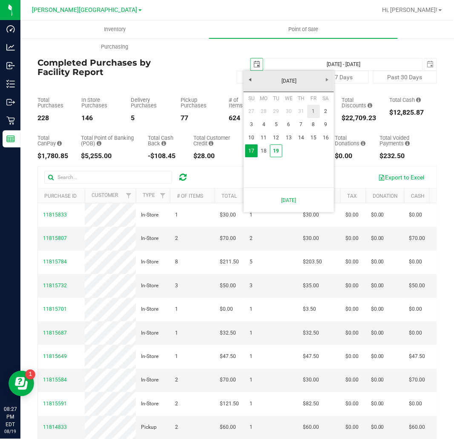
click at [309, 115] on link "1" at bounding box center [313, 111] width 12 height 13
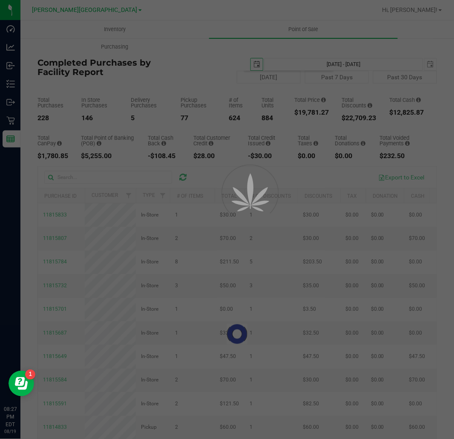
type input "2025-08-01"
type input "Aug 1, 2025 - Aug 19, 2025"
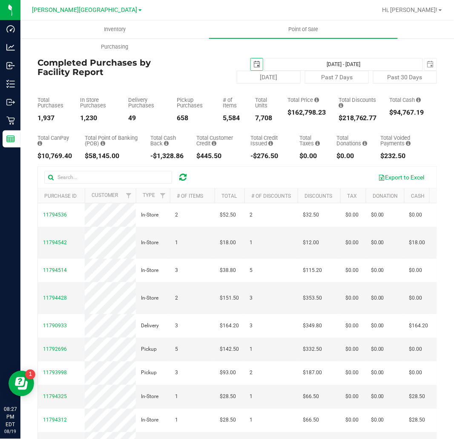
click at [253, 65] on span "select" at bounding box center [257, 64] width 12 height 12
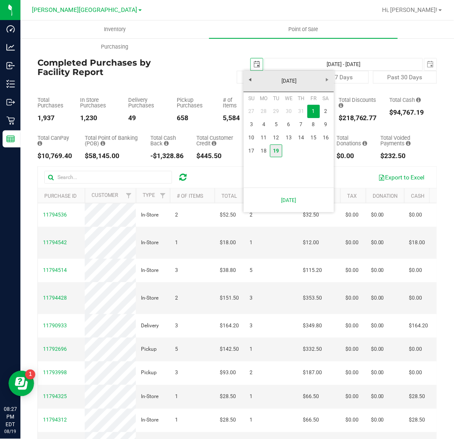
click at [277, 150] on link "19" at bounding box center [276, 150] width 12 height 13
type input "2025-08-19"
type input "Aug 19, 2025 - Aug 19, 2025"
